Goal: Transaction & Acquisition: Purchase product/service

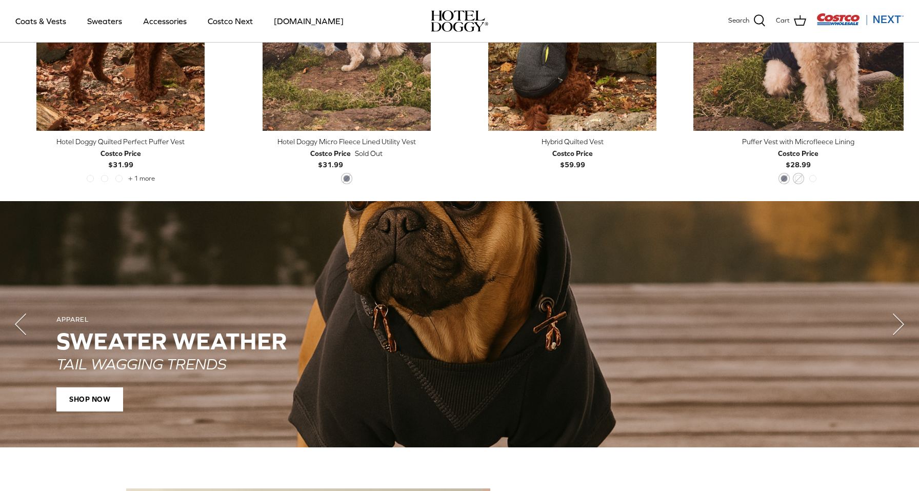
scroll to position [649, 0]
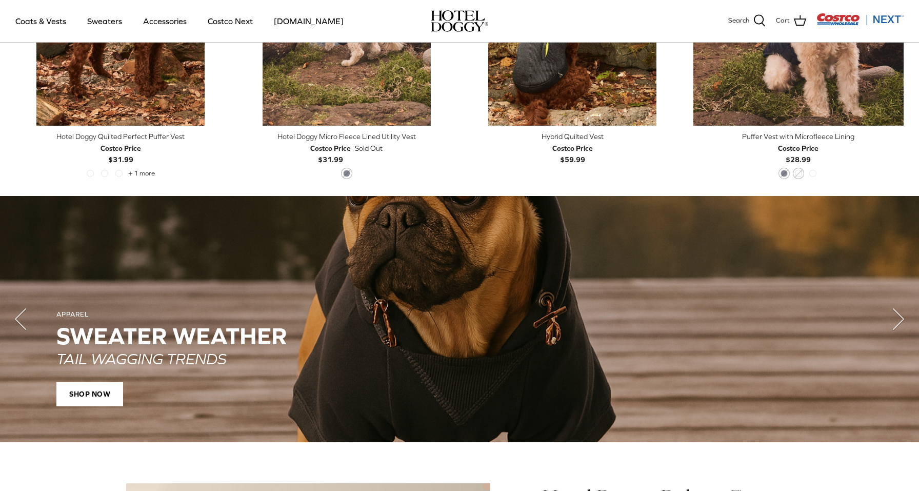
click at [151, 347] on h2 "SWEATER WEATHER" at bounding box center [459, 336] width 806 height 26
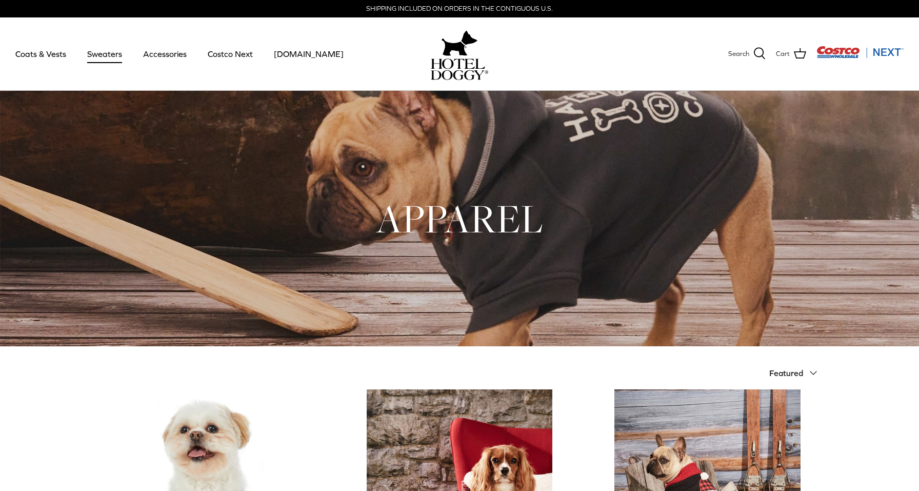
click at [97, 52] on link "Sweaters" at bounding box center [104, 53] width 53 height 35
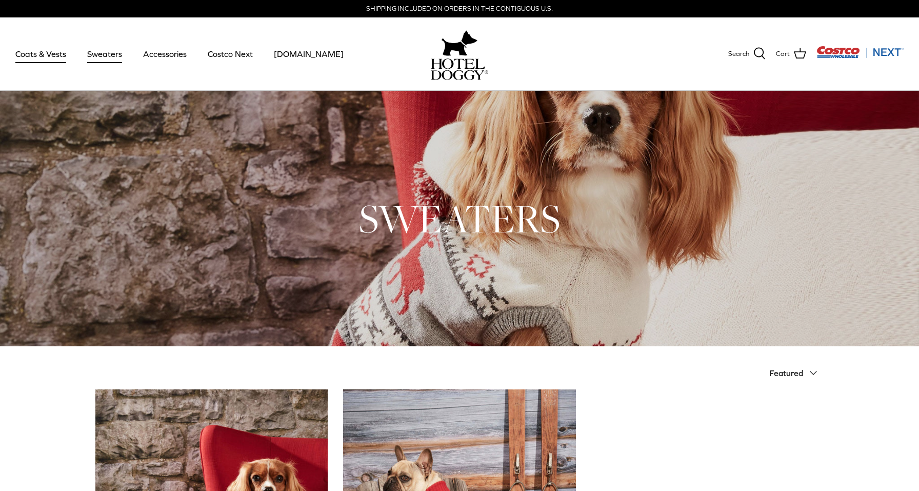
click at [53, 51] on link "Coats & Vests" at bounding box center [40, 53] width 69 height 35
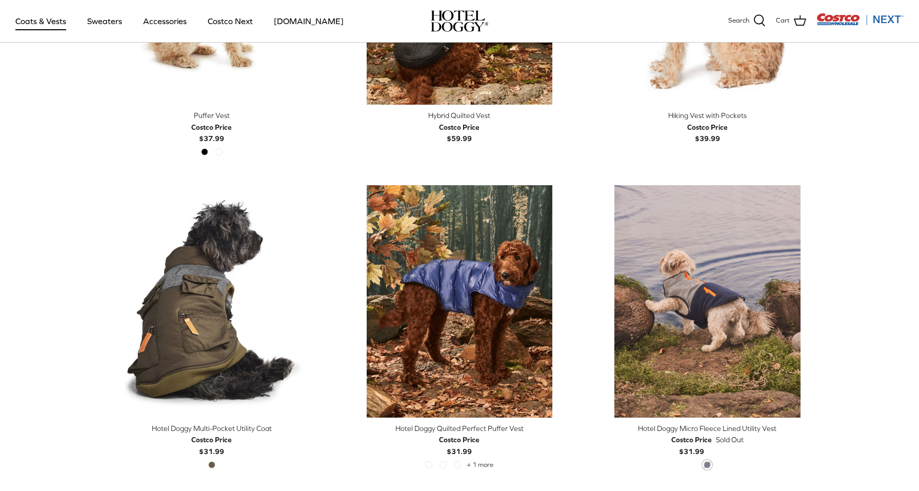
scroll to position [2109, 0]
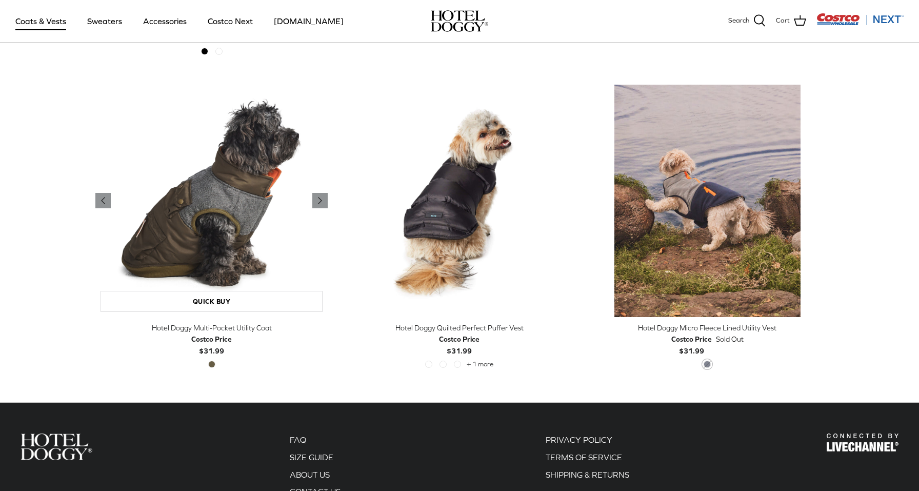
click at [228, 245] on img "Hotel Doggy Multi-Pocket Utility Coat" at bounding box center [211, 201] width 232 height 232
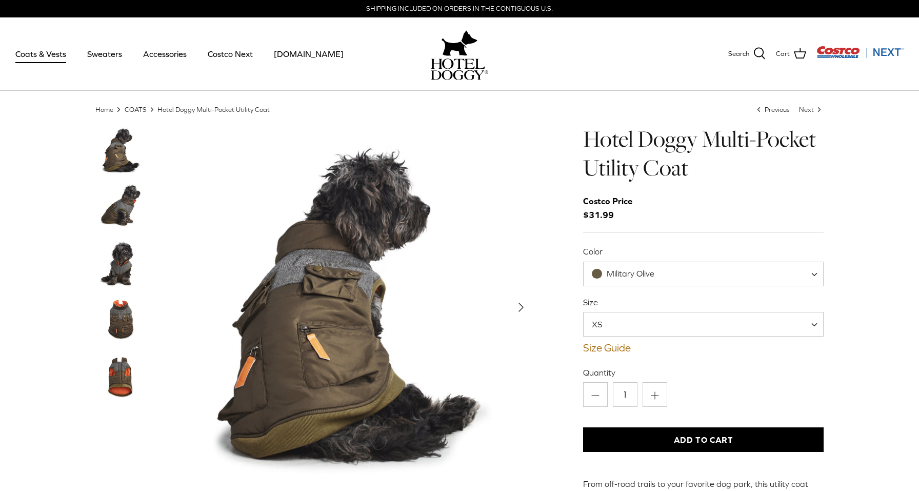
click at [687, 310] on div "Size XS S M L XL XS Size Guide How to find the right fit for your pup" at bounding box center [703, 325] width 241 height 57
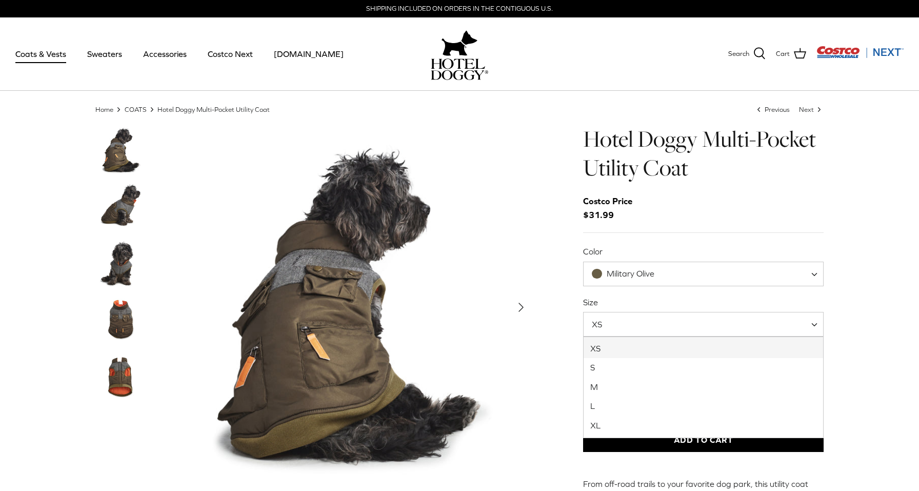
click at [687, 312] on span "XS" at bounding box center [703, 324] width 241 height 25
click at [686, 325] on span "XS" at bounding box center [703, 324] width 241 height 25
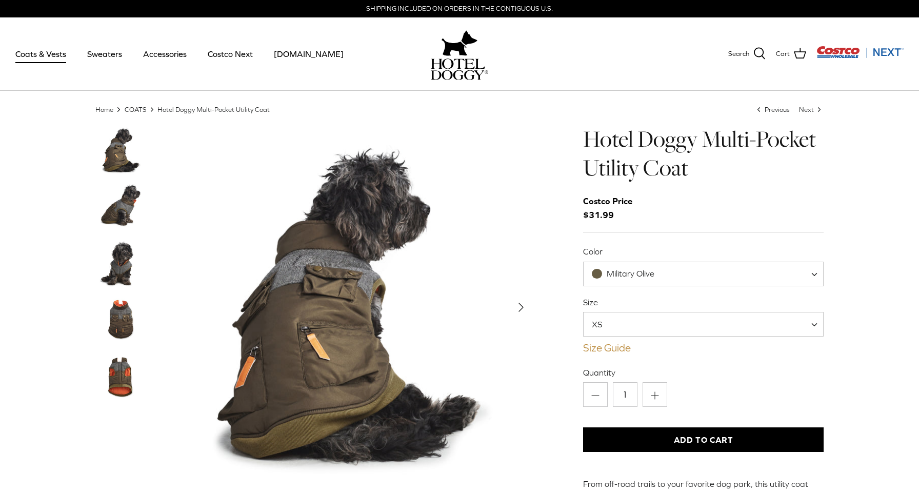
click at [616, 346] on link "Size Guide" at bounding box center [703, 348] width 241 height 12
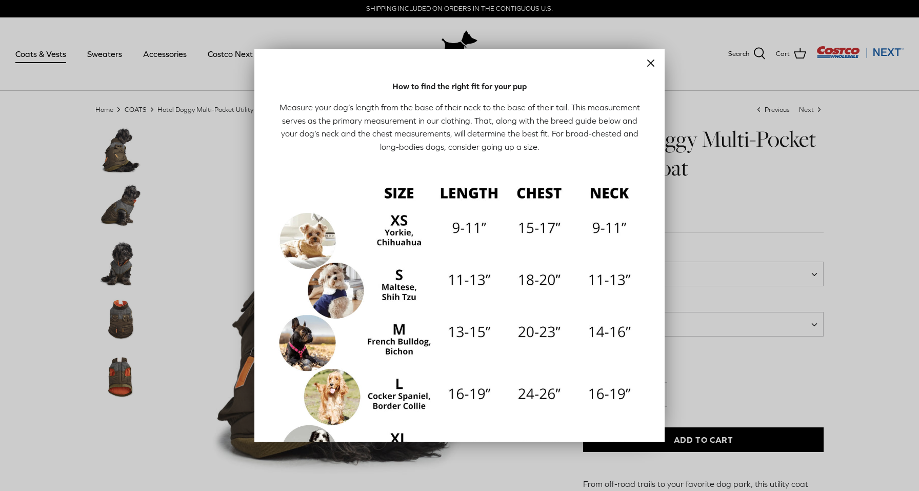
scroll to position [131, 0]
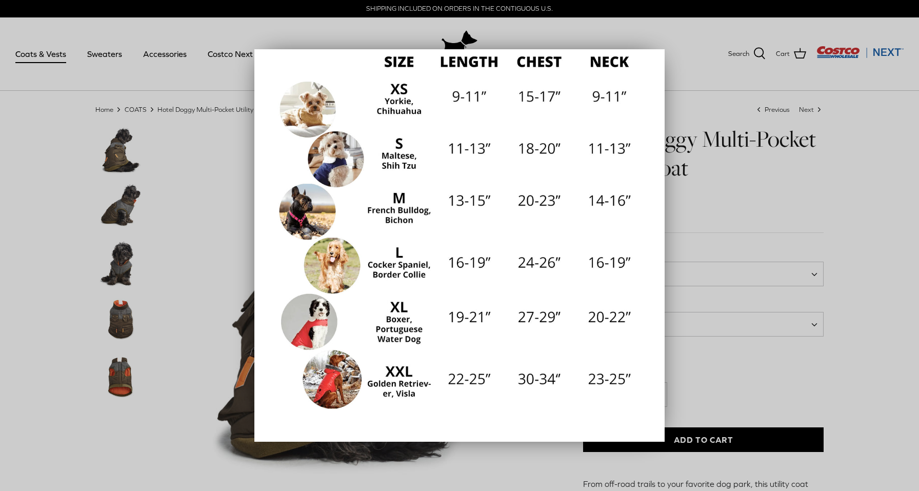
click at [764, 177] on div at bounding box center [459, 245] width 919 height 491
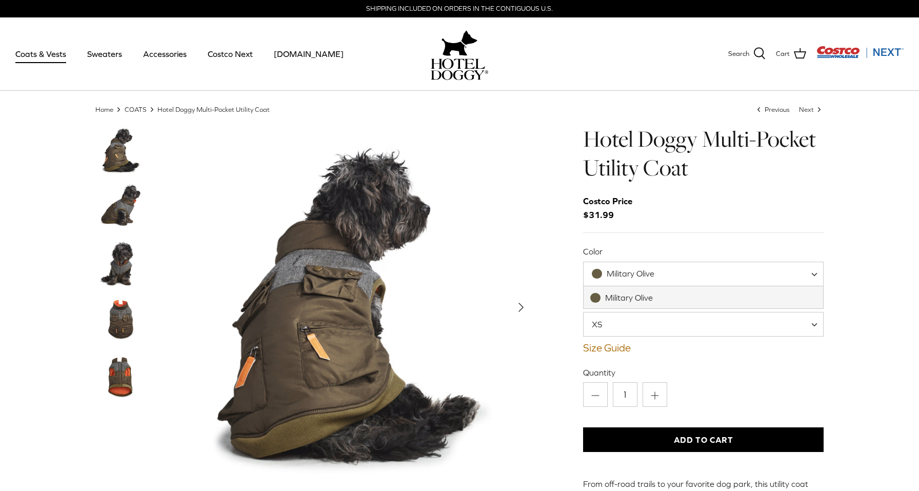
click at [707, 280] on span "Military Olive" at bounding box center [703, 274] width 241 height 25
click at [132, 381] on img "Thumbnail Link" at bounding box center [120, 375] width 51 height 51
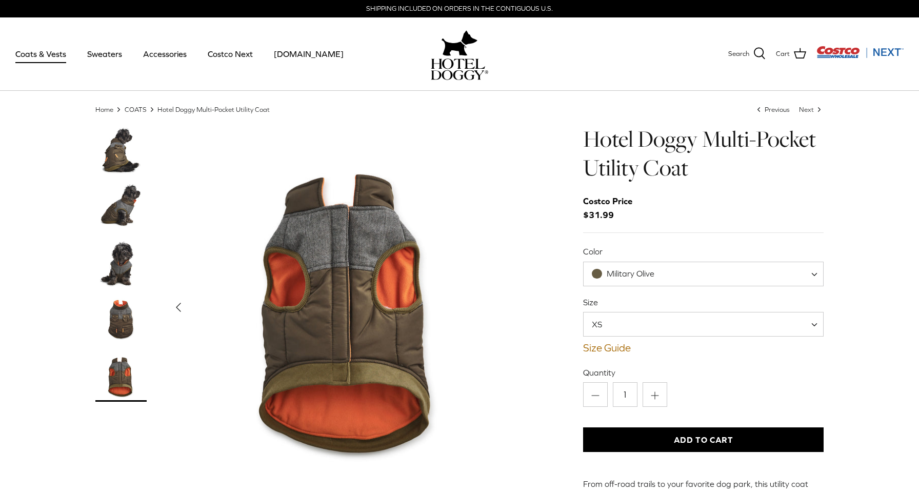
click at [125, 316] on img "Thumbnail Link" at bounding box center [120, 319] width 51 height 51
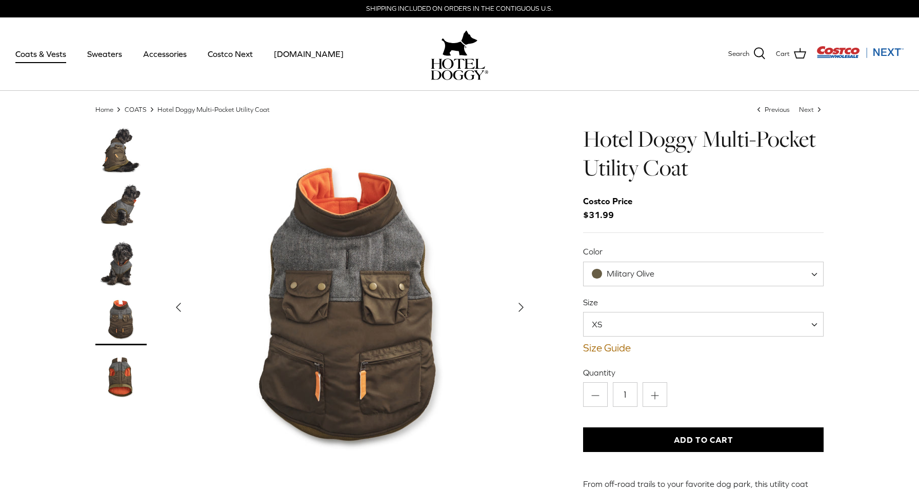
click at [718, 327] on span "XS" at bounding box center [703, 324] width 241 height 25
select select "XL"
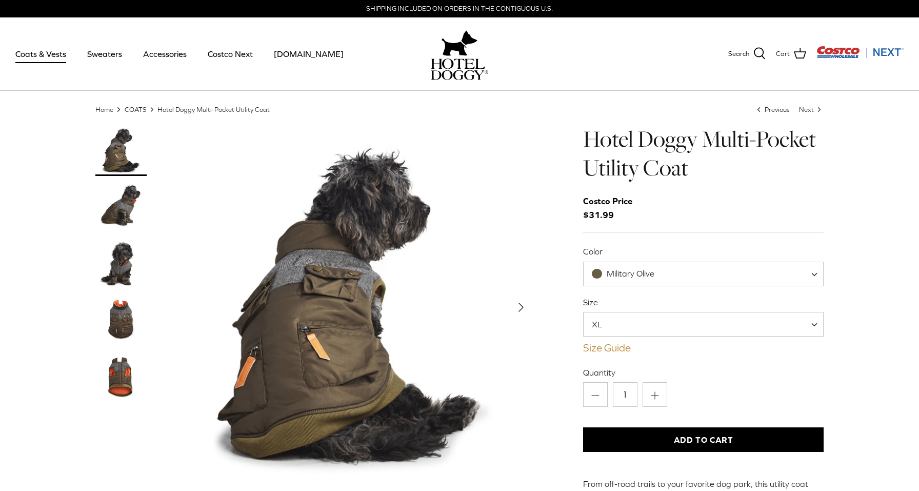
click at [605, 352] on link "Size Guide" at bounding box center [703, 348] width 241 height 12
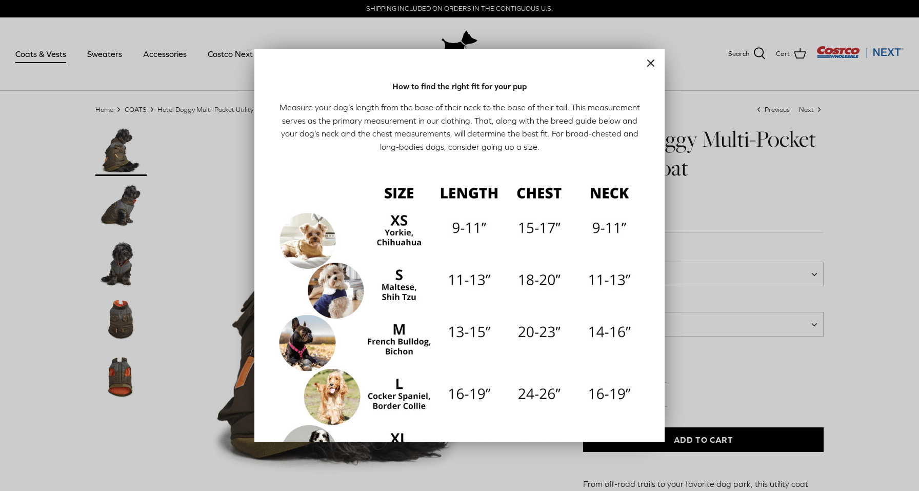
scroll to position [131, 0]
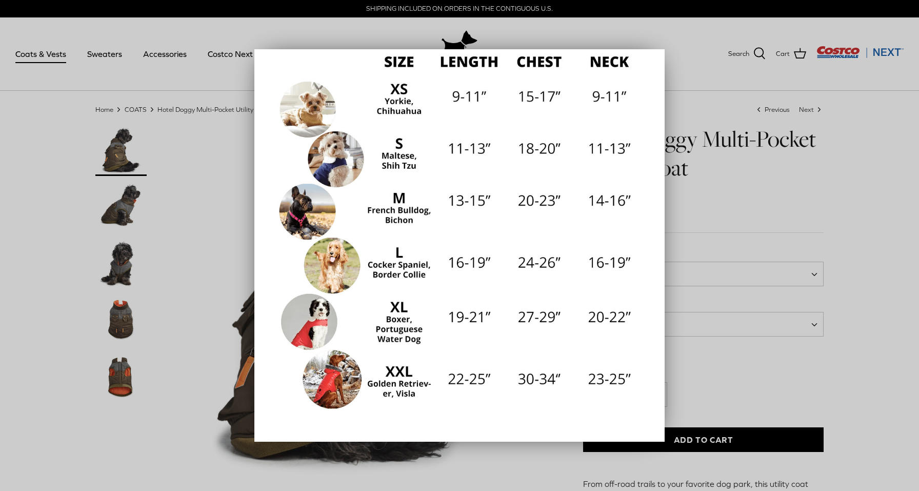
click at [698, 88] on div at bounding box center [459, 245] width 919 height 491
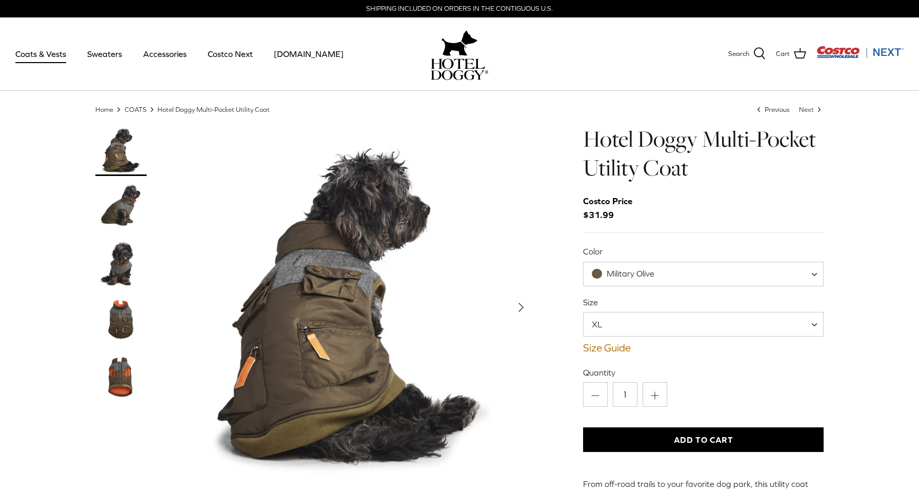
click at [715, 316] on span "XL" at bounding box center [703, 324] width 241 height 25
click at [114, 261] on img "Thumbnail Link" at bounding box center [120, 263] width 51 height 51
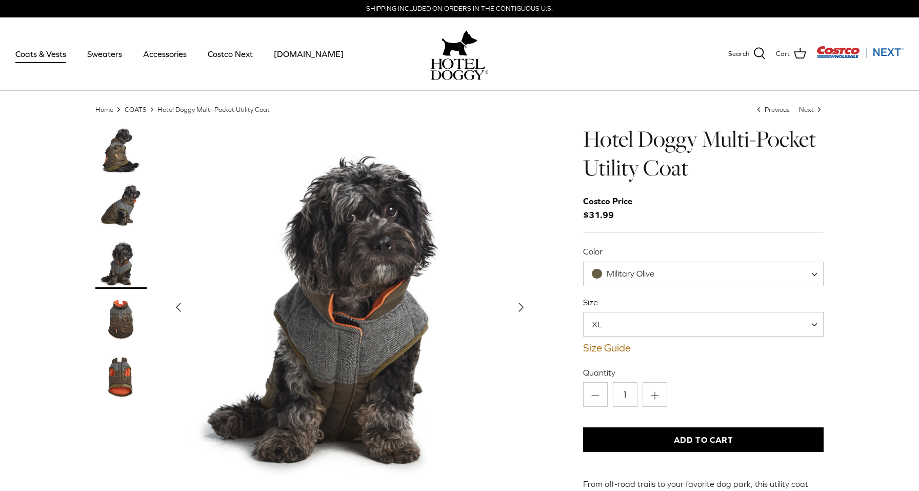
click at [114, 209] on img "Thumbnail Link" at bounding box center [120, 206] width 51 height 51
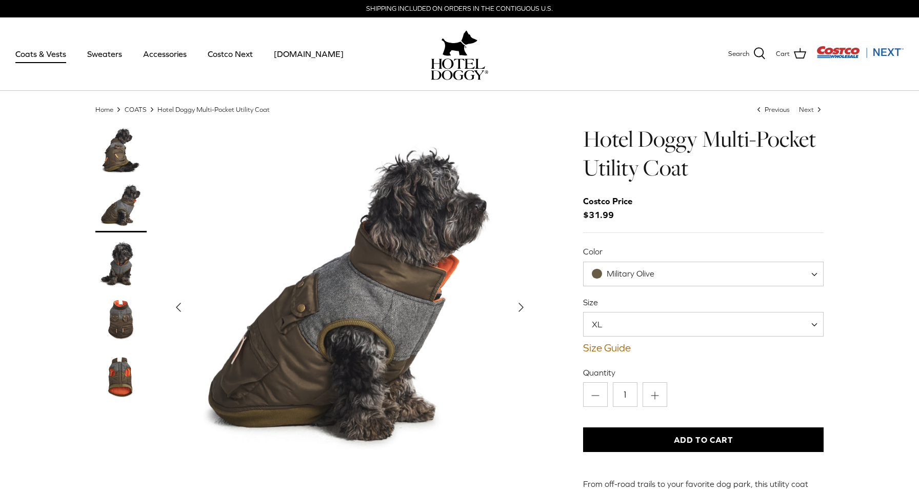
click at [126, 135] on img "Thumbnail Link" at bounding box center [120, 150] width 51 height 51
